Goal: Navigation & Orientation: Find specific page/section

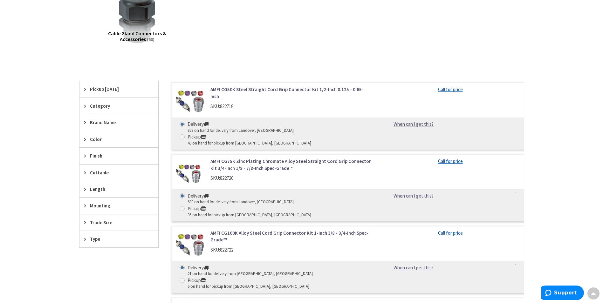
scroll to position [127, 0]
click at [83, 155] on div "Finish" at bounding box center [119, 156] width 79 height 16
click at [83, 155] on div "Finish" at bounding box center [119, 156] width 79 height 17
click at [86, 240] on icon at bounding box center [86, 239] width 5 height 5
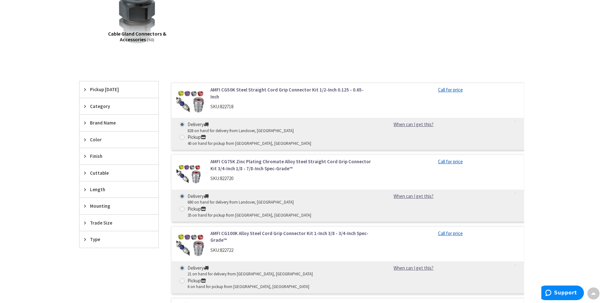
click at [84, 241] on div "Type" at bounding box center [119, 240] width 79 height 16
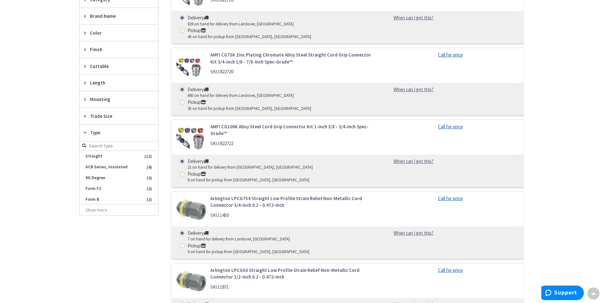
scroll to position [223, 0]
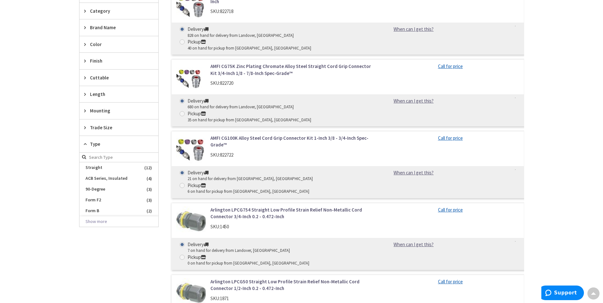
click at [86, 142] on icon at bounding box center [86, 144] width 5 height 5
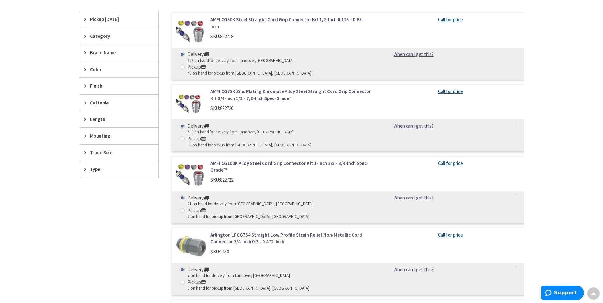
scroll to position [127, 0]
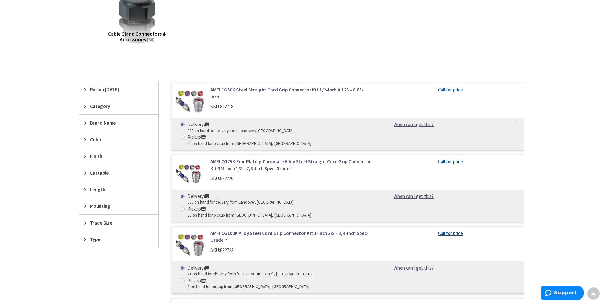
click at [85, 160] on div "Finish" at bounding box center [119, 156] width 79 height 16
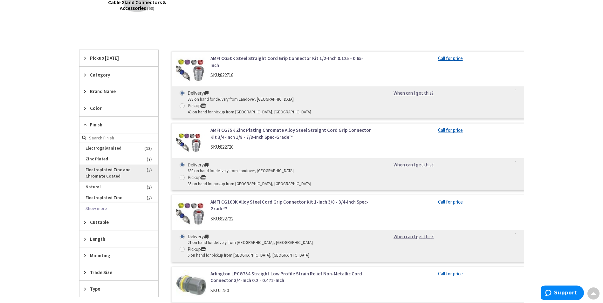
scroll to position [159, 0]
click at [100, 208] on button "Show more" at bounding box center [119, 208] width 79 height 11
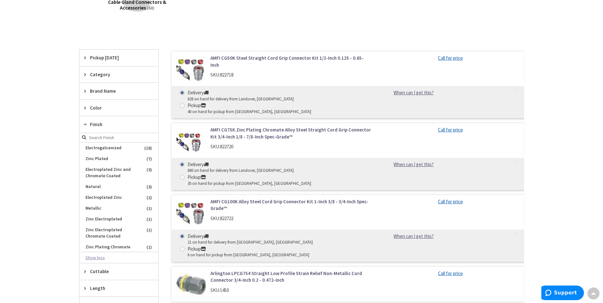
click at [100, 259] on button "Show less" at bounding box center [119, 258] width 79 height 11
click at [85, 127] on icon at bounding box center [86, 124] width 5 height 5
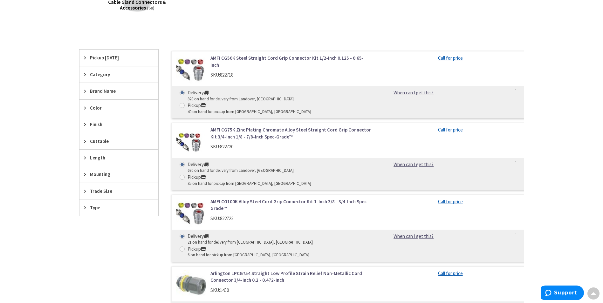
click at [84, 106] on icon at bounding box center [86, 108] width 5 height 5
click at [84, 107] on icon at bounding box center [86, 108] width 5 height 5
click at [87, 77] on div "Category" at bounding box center [119, 74] width 79 height 16
click at [87, 77] on div "Category" at bounding box center [119, 74] width 79 height 17
click at [86, 89] on icon at bounding box center [86, 91] width 5 height 5
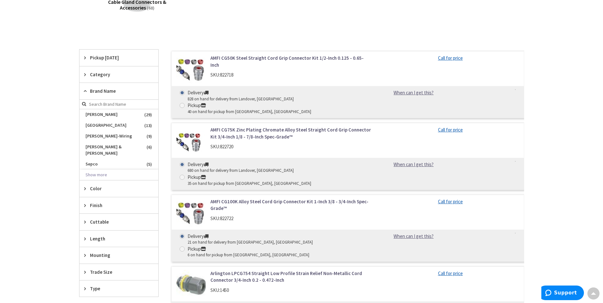
click at [86, 89] on icon at bounding box center [86, 91] width 5 height 5
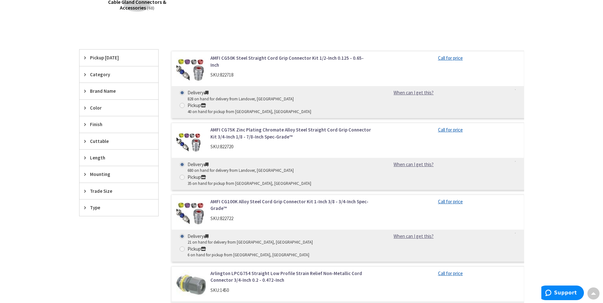
click at [83, 171] on div "Mounting" at bounding box center [119, 174] width 79 height 16
click at [83, 171] on div "Mounting" at bounding box center [119, 174] width 79 height 17
click at [87, 143] on icon at bounding box center [86, 141] width 5 height 5
click at [86, 171] on div "Mounting" at bounding box center [119, 174] width 79 height 16
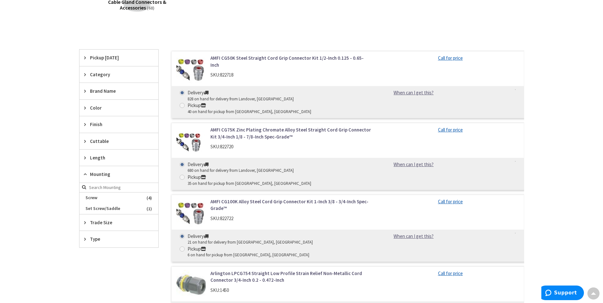
click at [85, 174] on icon at bounding box center [86, 174] width 5 height 5
click at [84, 191] on icon at bounding box center [86, 191] width 5 height 5
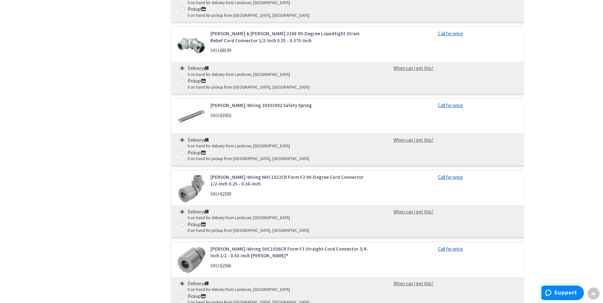
scroll to position [2704, 0]
